Goal: Task Accomplishment & Management: Use online tool/utility

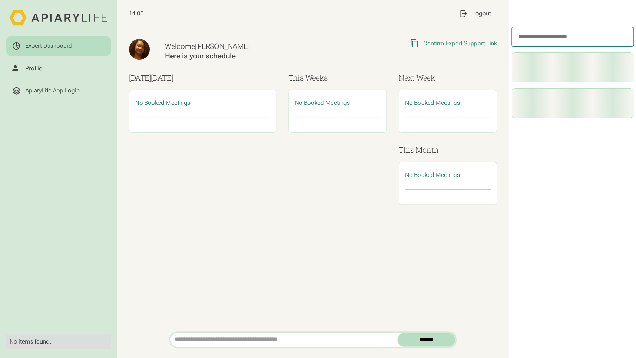
click at [549, 41] on input "search" at bounding box center [571, 36] width 121 height 19
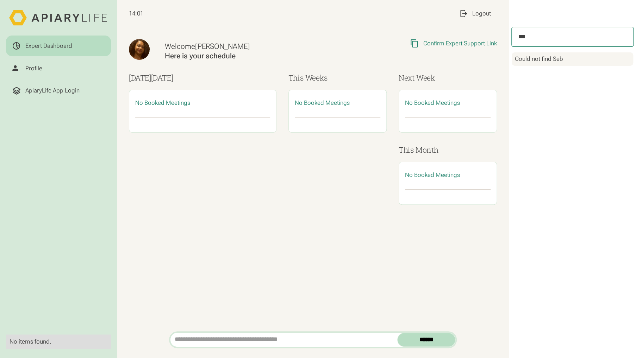
type input "***"
